Goal: Task Accomplishment & Management: Complete application form

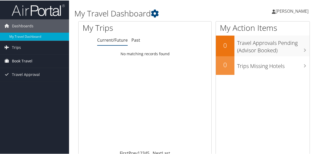
click at [21, 59] on span "Book Travel" at bounding box center [22, 60] width 20 height 13
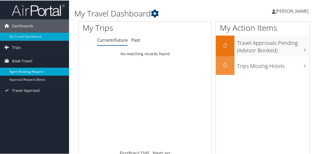
click at [17, 71] on link "Agent Booking Request" at bounding box center [34, 71] width 69 height 8
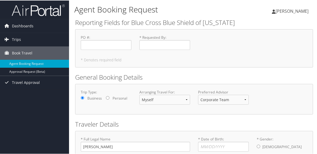
scroll to position [57, 0]
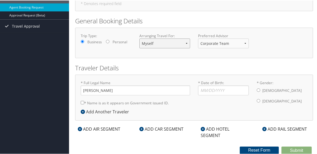
click at [186, 42] on select "Myself Another Traveler Guest Traveler" at bounding box center [164, 43] width 51 height 10
select select "another"
click at [139, 38] on select "Myself Another Traveler Guest Traveler" at bounding box center [164, 43] width 51 height 10
click at [240, 41] on select "Corporate Team MotorCity Agent" at bounding box center [223, 43] width 51 height 10
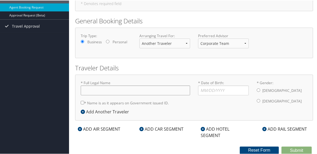
click at [95, 88] on input "* Full Legal Name" at bounding box center [135, 90] width 109 height 10
type input "[PERSON_NAME]"
click at [95, 88] on input "Laurie Brooks" at bounding box center [135, 90] width 109 height 10
